Goal: Navigation & Orientation: Find specific page/section

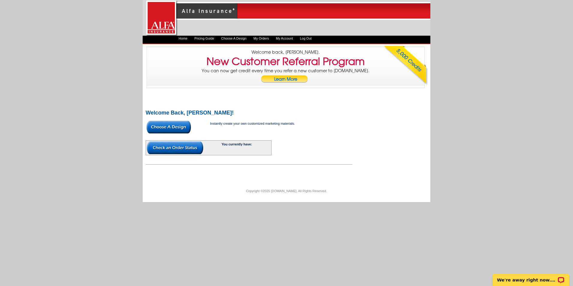
click at [181, 38] on link "Home" at bounding box center [183, 39] width 9 height 4
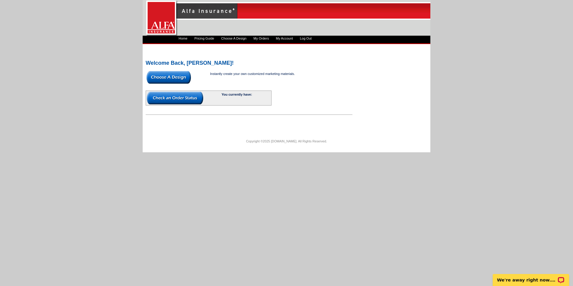
click at [241, 40] on link "Choose A Design" at bounding box center [233, 39] width 25 height 4
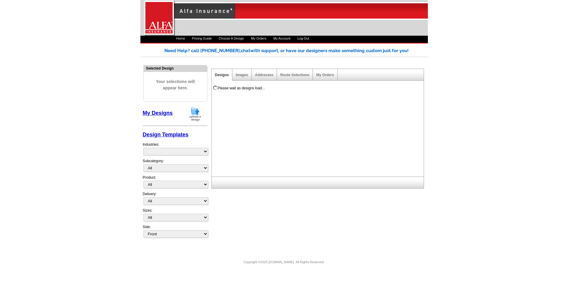
select select "1325"
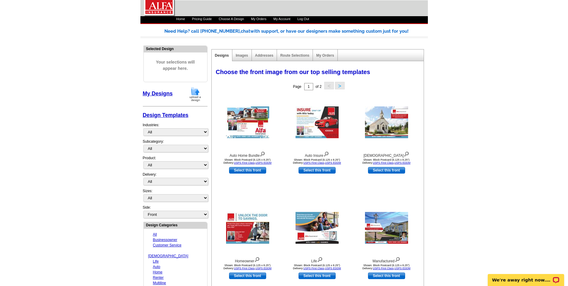
scroll to position [30, 0]
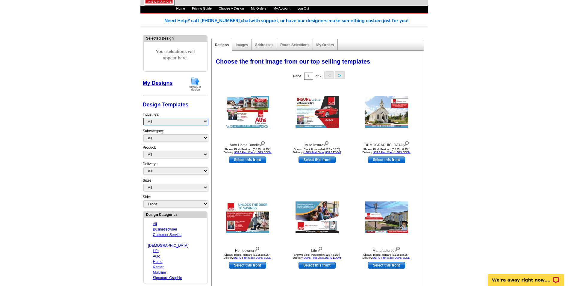
click at [190, 119] on select "All Businessowner Customer Service Church Life Auto Home Renter Multiline Signa…" at bounding box center [176, 121] width 65 height 7
click at [196, 138] on select "All" at bounding box center [176, 137] width 65 height 7
click at [200, 155] on select "All Postcards Letters and flyers Business Cards Door Hangers Greeting Cards" at bounding box center [176, 154] width 65 height 7
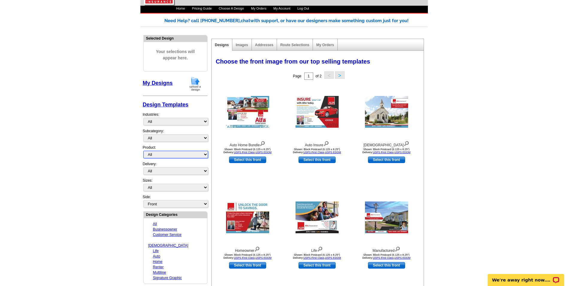
click at [200, 155] on select "All Postcards Letters and flyers Business Cards Door Hangers Greeting Cards" at bounding box center [176, 154] width 65 height 7
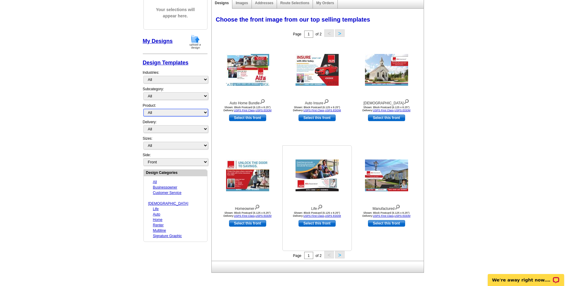
scroll to position [0, 0]
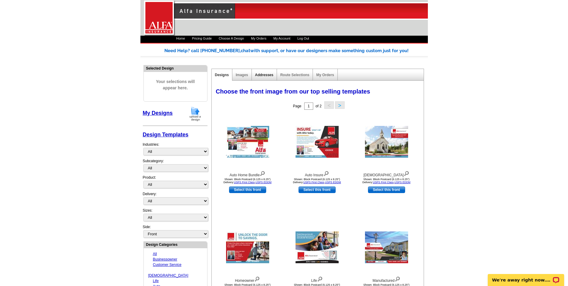
click at [259, 77] on link "Addresses" at bounding box center [264, 75] width 18 height 4
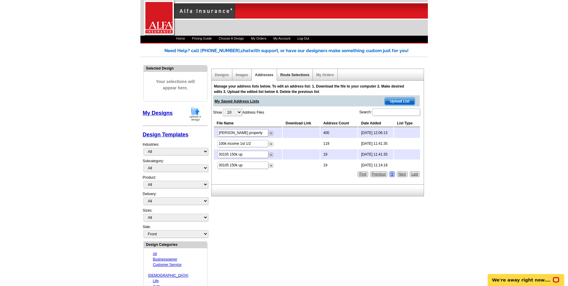
click at [292, 74] on link "Route Selections" at bounding box center [294, 75] width 29 height 4
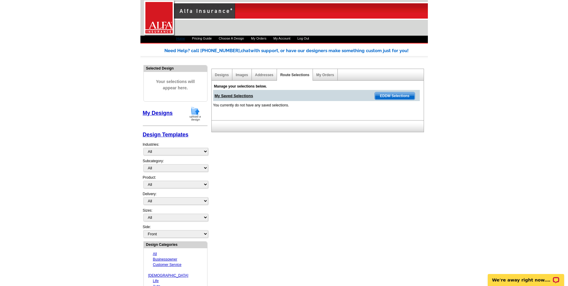
click at [178, 39] on link "Home" at bounding box center [180, 39] width 9 height 4
